Goal: Task Accomplishment & Management: Use online tool/utility

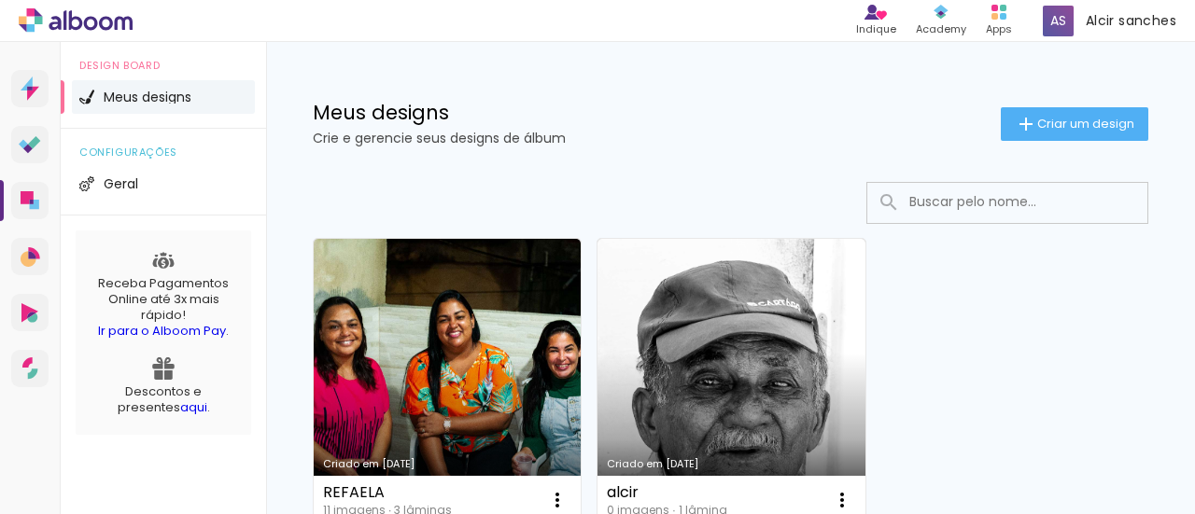
click at [156, 91] on span "Meus designs" at bounding box center [148, 97] width 88 height 13
click at [161, 99] on span "Meus designs" at bounding box center [148, 97] width 88 height 13
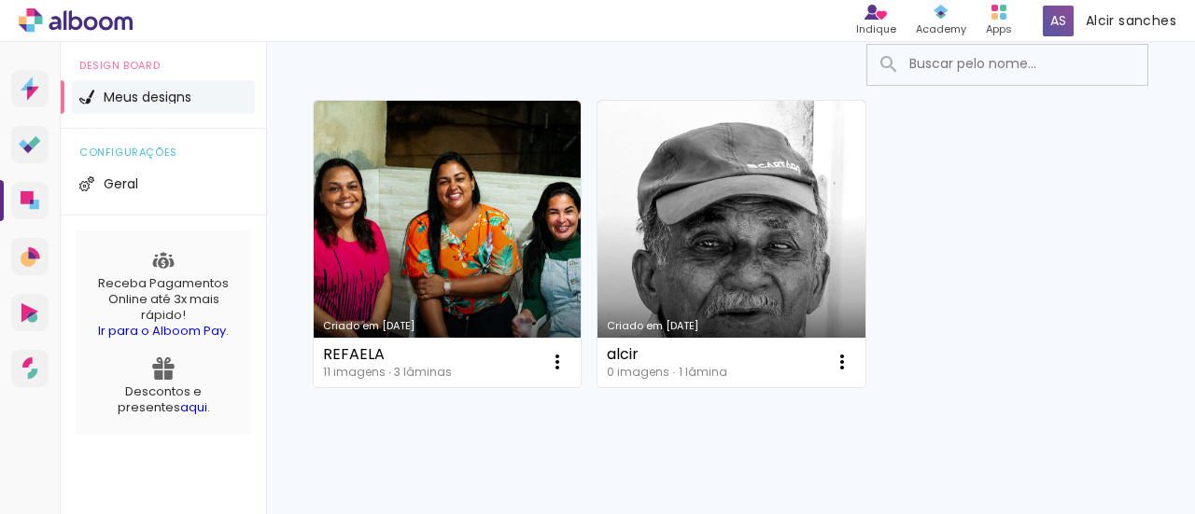
scroll to position [186, 0]
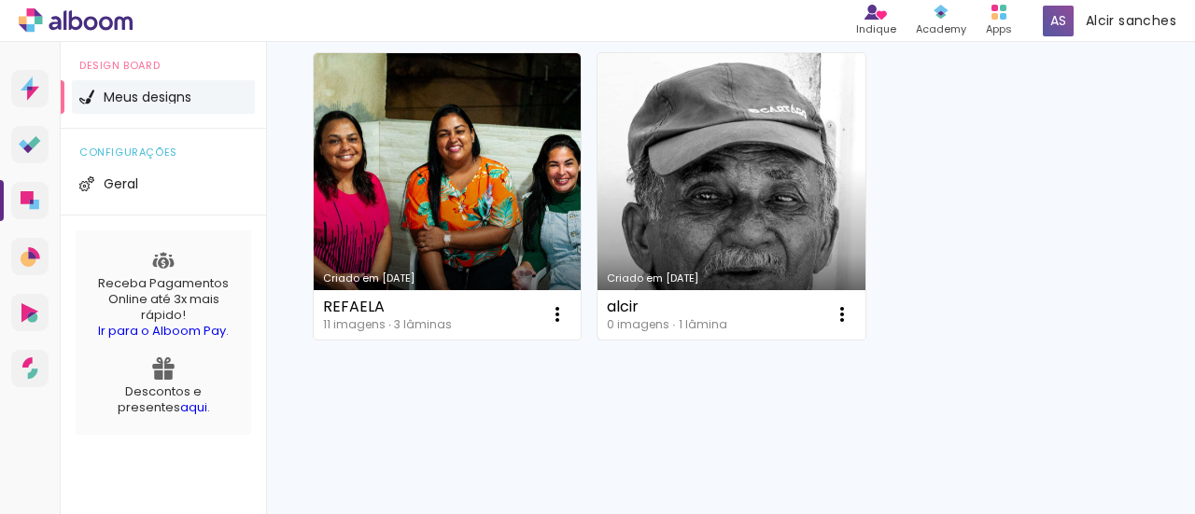
click at [768, 207] on link "Criado em [DATE]" at bounding box center [730, 196] width 267 height 287
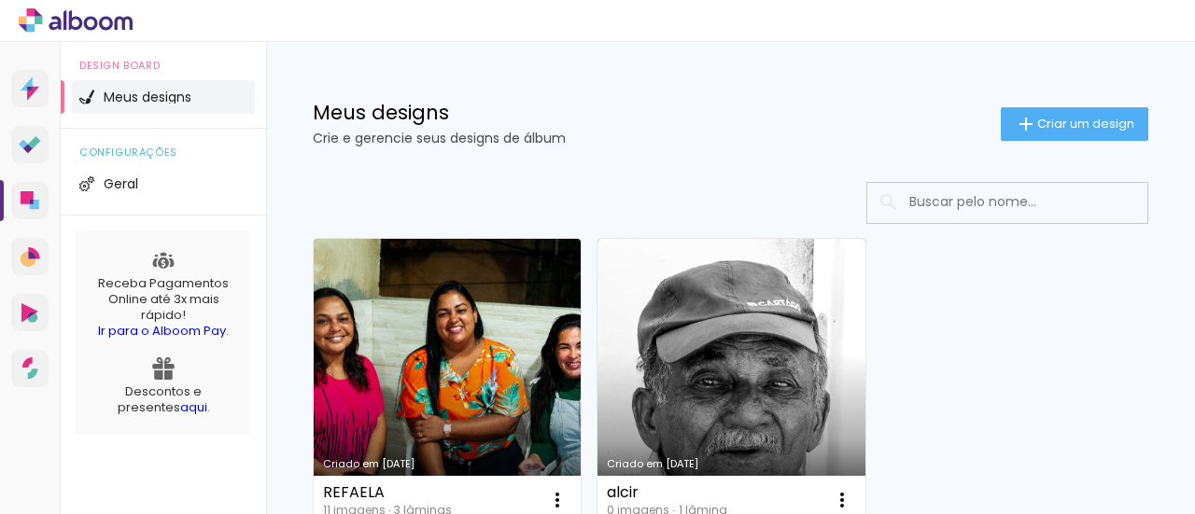
click at [498, 315] on link "Criado em [DATE]" at bounding box center [447, 382] width 267 height 287
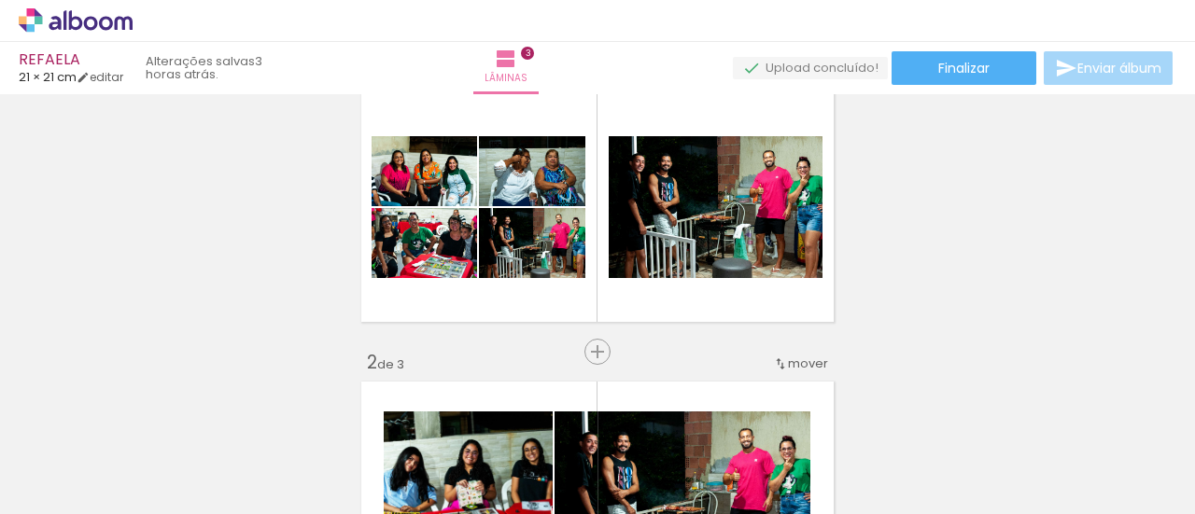
scroll to position [93, 0]
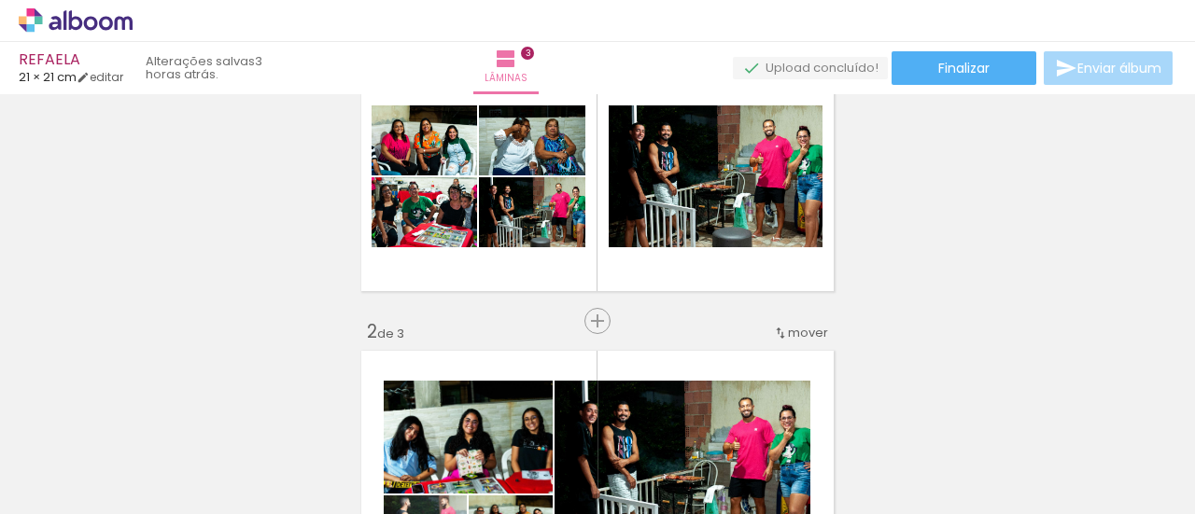
click at [1116, 67] on span "Enviar álbum" at bounding box center [1119, 68] width 84 height 13
click at [1086, 66] on span "Enviar álbum" at bounding box center [1119, 68] width 84 height 13
click at [954, 67] on span "Finalizar" at bounding box center [963, 68] width 51 height 13
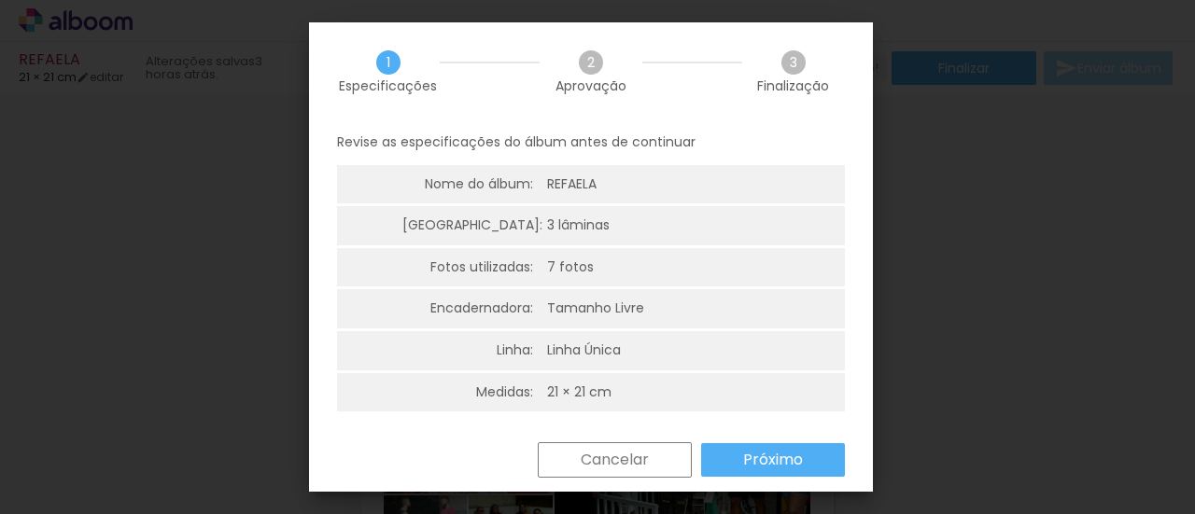
click at [0, 0] on slot "Próximo" at bounding box center [0, 0] width 0 height 0
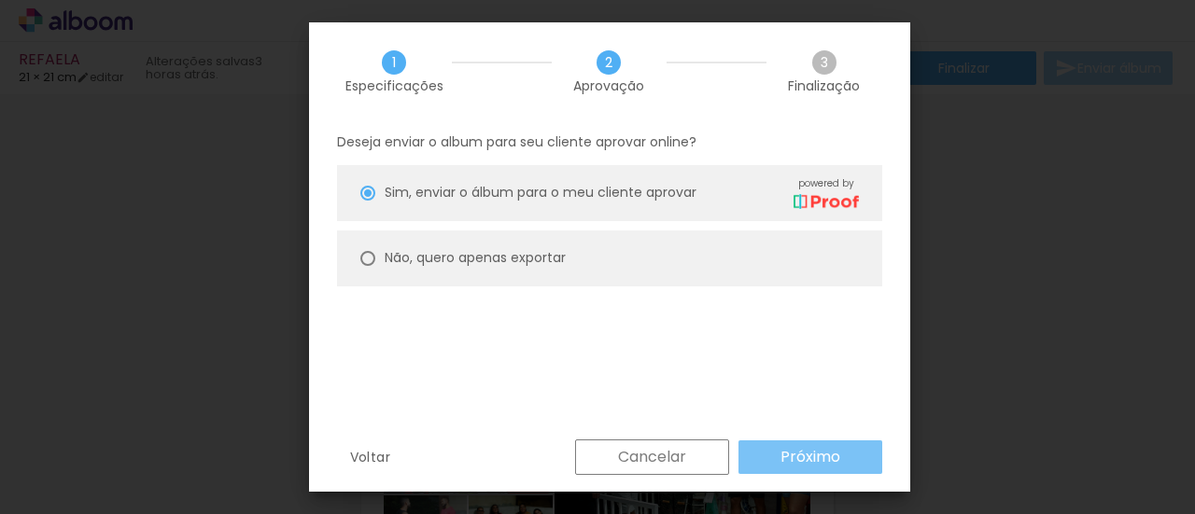
drag, startPoint x: 792, startPoint y: 454, endPoint x: 377, endPoint y: 260, distance: 457.7
click at [377, 260] on paper-radio-button "Não, quero apenas exportar" at bounding box center [609, 259] width 545 height 56
type paper-radio-button "on"
click at [0, 0] on slot "Próximo" at bounding box center [0, 0] width 0 height 0
type input "Alta, 300 DPI"
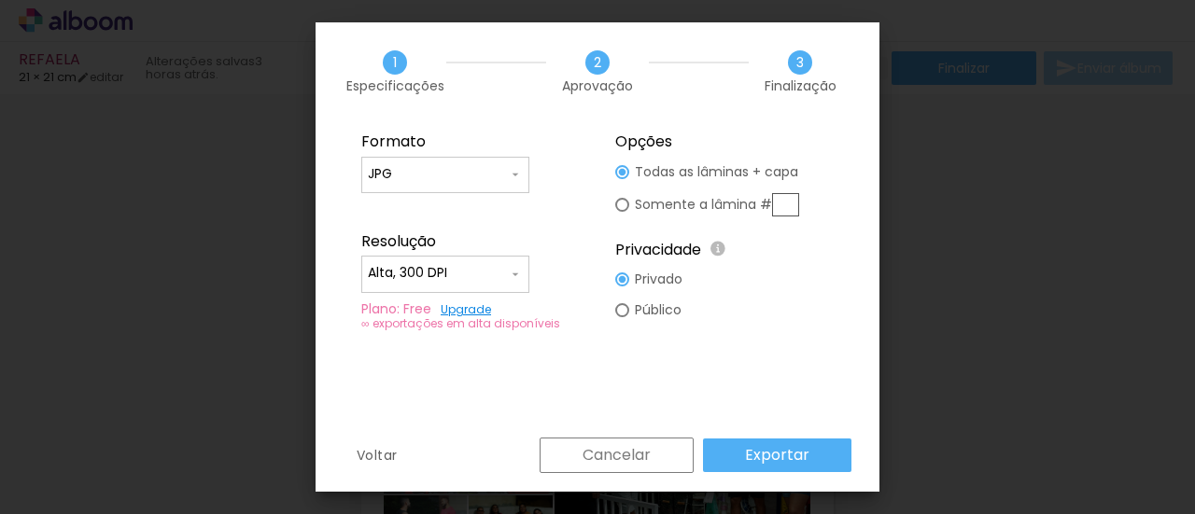
click at [0, 0] on slot "Exportar" at bounding box center [0, 0] width 0 height 0
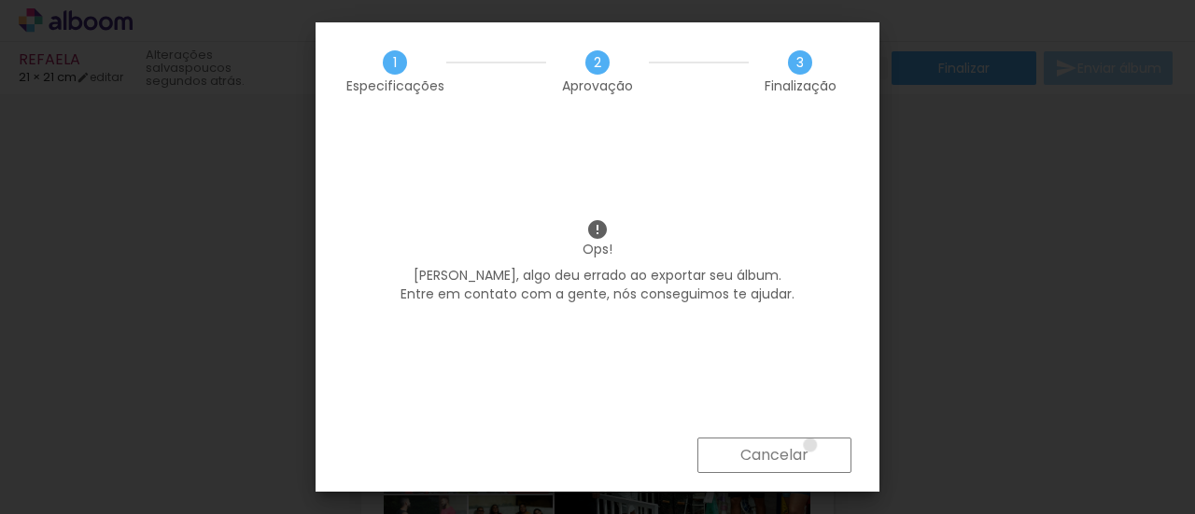
click at [809, 445] on paper-button "Cancelar" at bounding box center [774, 455] width 154 height 35
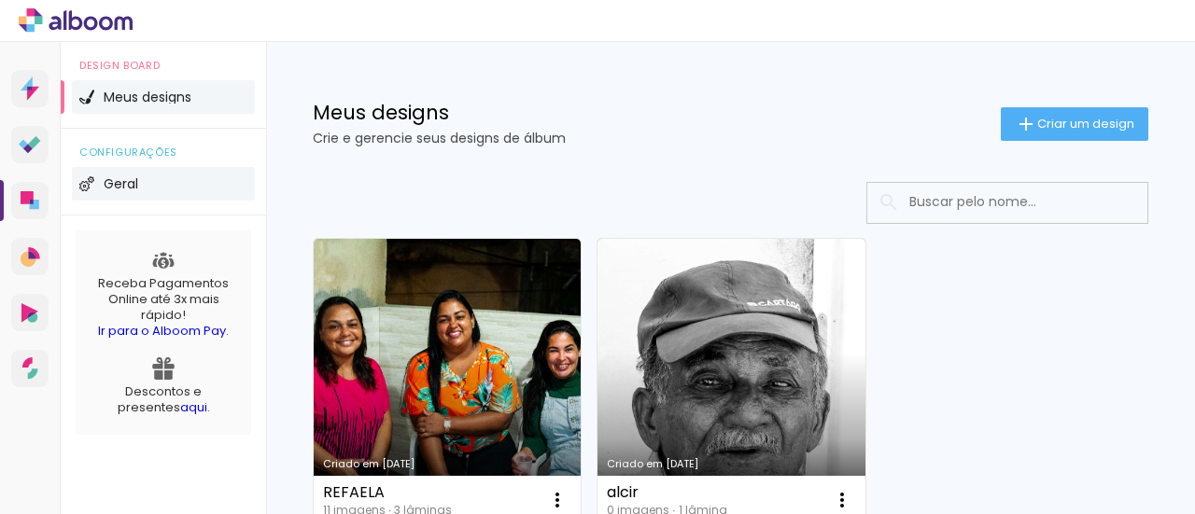
click at [120, 185] on span "Geral" at bounding box center [121, 183] width 35 height 13
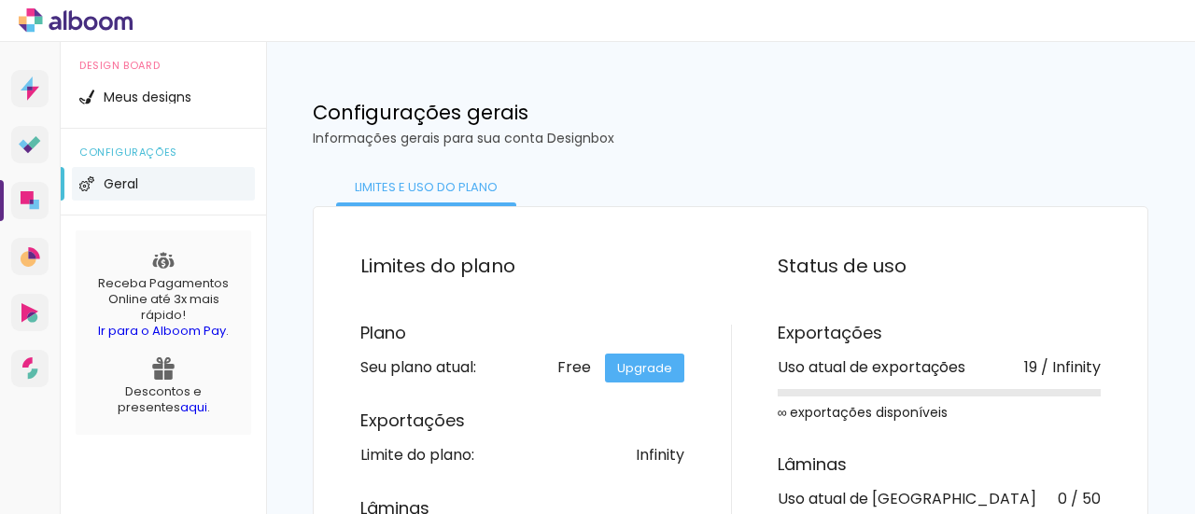
click at [456, 191] on div "Limites e uso do Plano" at bounding box center [426, 187] width 180 height 37
click at [436, 183] on div "Limites e uso do Plano" at bounding box center [426, 187] width 180 height 37
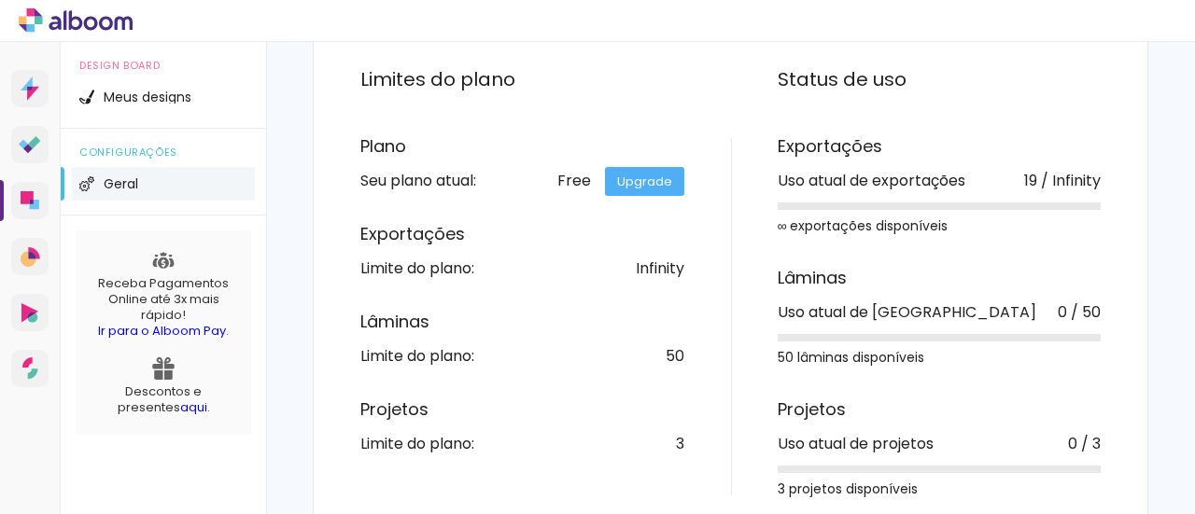
scroll to position [216, 0]
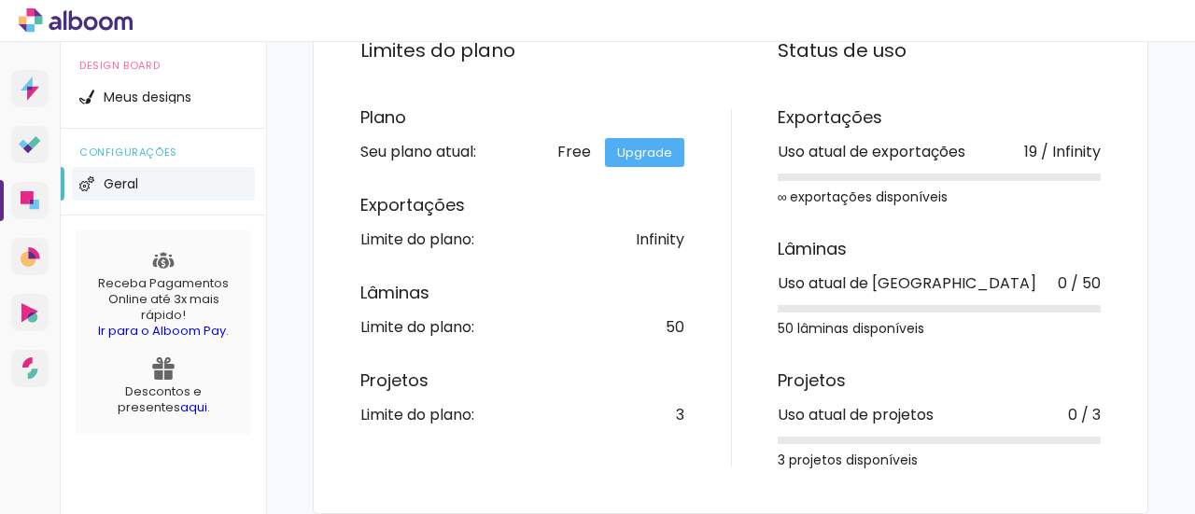
click at [676, 415] on div "3" at bounding box center [680, 415] width 8 height 15
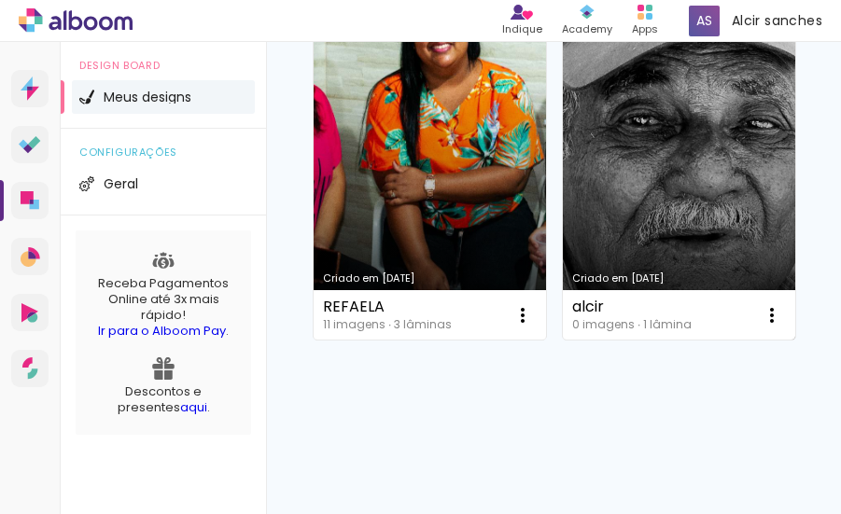
scroll to position [792, 0]
